Goal: Navigation & Orientation: Understand site structure

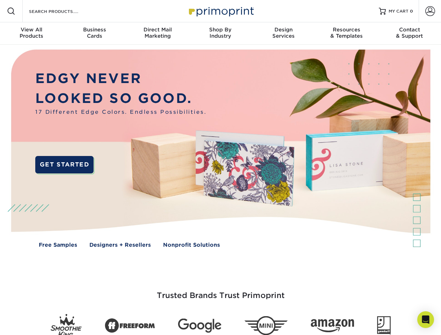
click at [220, 168] on img at bounding box center [220, 154] width 436 height 218
click at [11, 11] on span at bounding box center [11, 11] width 8 height 8
click at [430, 11] on span at bounding box center [430, 11] width 10 height 10
click at [31, 34] on div "View All Products" at bounding box center [31, 33] width 63 height 13
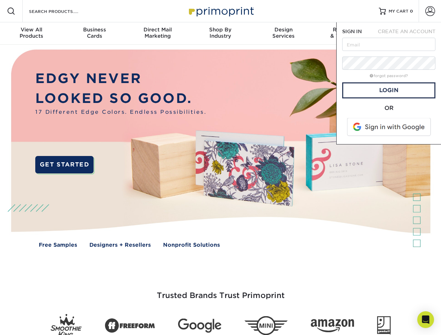
click at [94, 34] on div "Business Cards" at bounding box center [94, 33] width 63 height 13
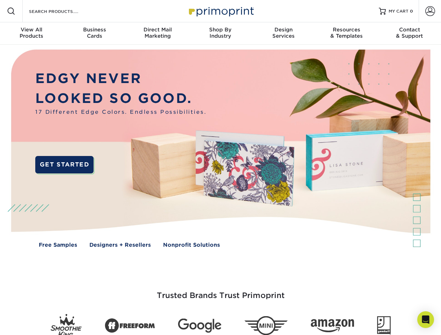
click at [157, 34] on div "Direct Mail Marketing" at bounding box center [157, 33] width 63 height 13
click at [220, 34] on div "Shop By Industry" at bounding box center [220, 33] width 63 height 13
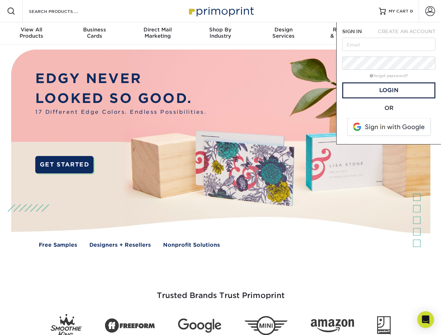
click at [284, 34] on div "Design Services" at bounding box center [283, 33] width 63 height 13
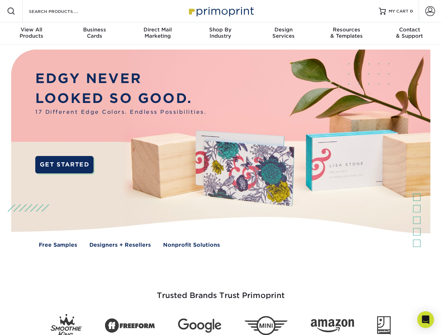
click at [346, 34] on span "SIGN IN" at bounding box center [352, 32] width 20 height 6
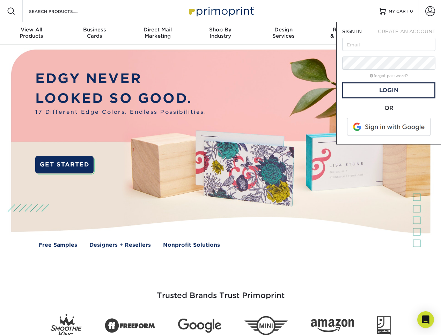
click at [410, 34] on div "Contact & Support" at bounding box center [409, 33] width 63 height 13
